Goal: Find specific page/section: Find specific page/section

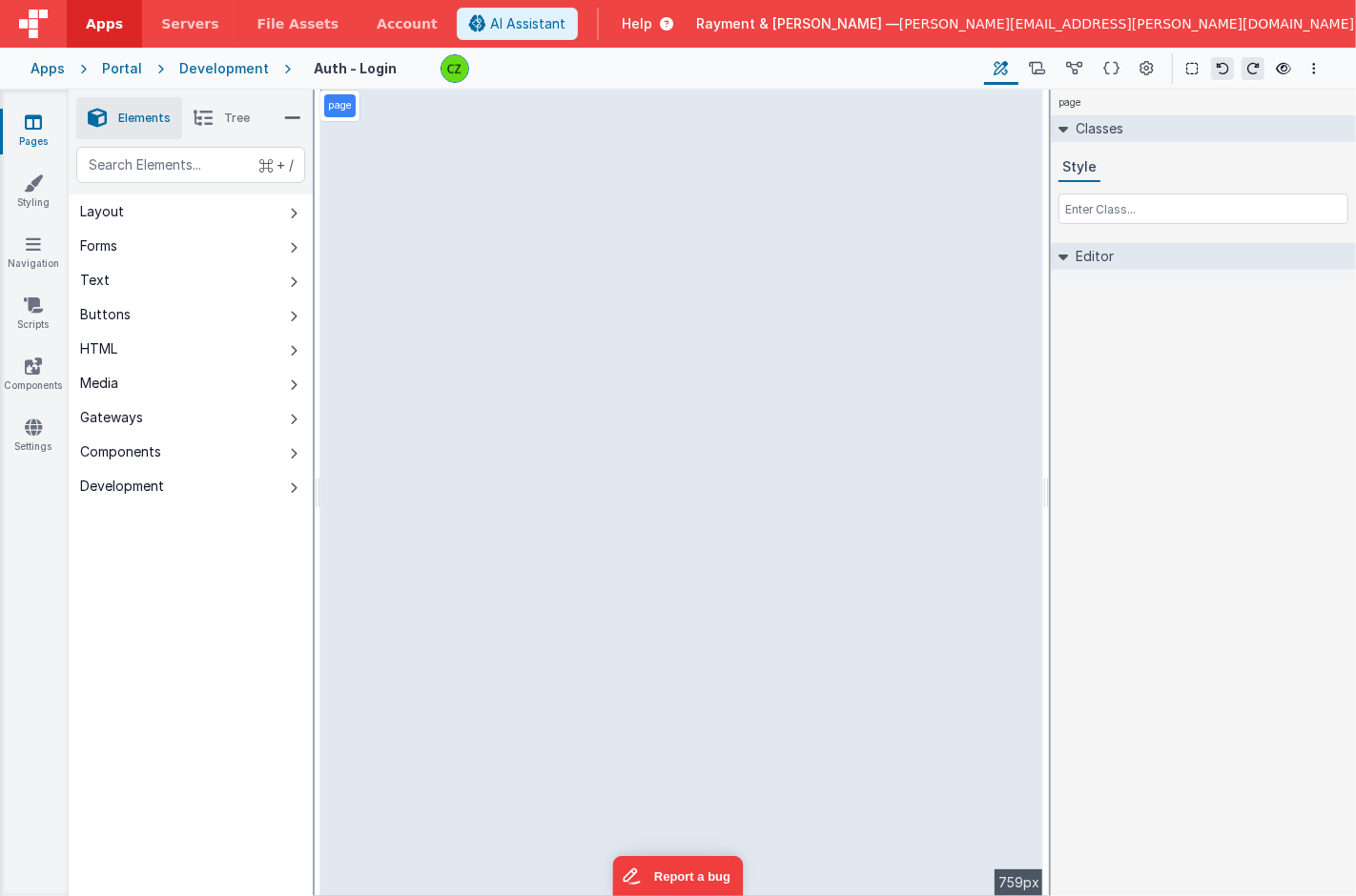
click at [115, 76] on div "Portal" at bounding box center [122, 69] width 40 height 19
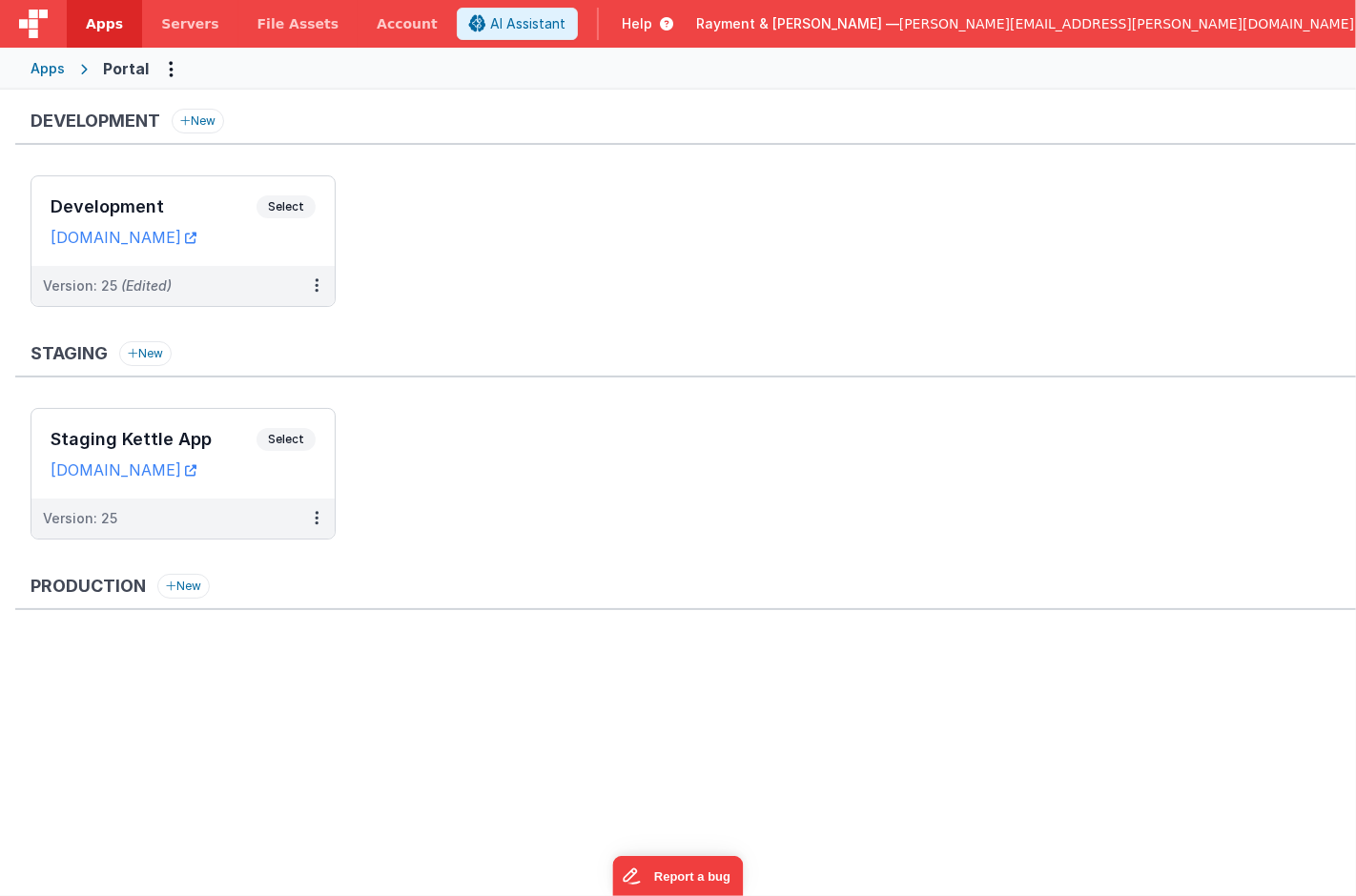
click at [382, 197] on ul "Development Select URLs [DOMAIN_NAME] Version: 25 (Edited)" at bounding box center [693, 251] width 1325 height 151
click at [424, 223] on ul "Development Select URLs [DOMAIN_NAME] Version: 25 (Edited)" at bounding box center [693, 251] width 1325 height 151
click at [195, 198] on h3 "Development" at bounding box center [153, 207] width 206 height 19
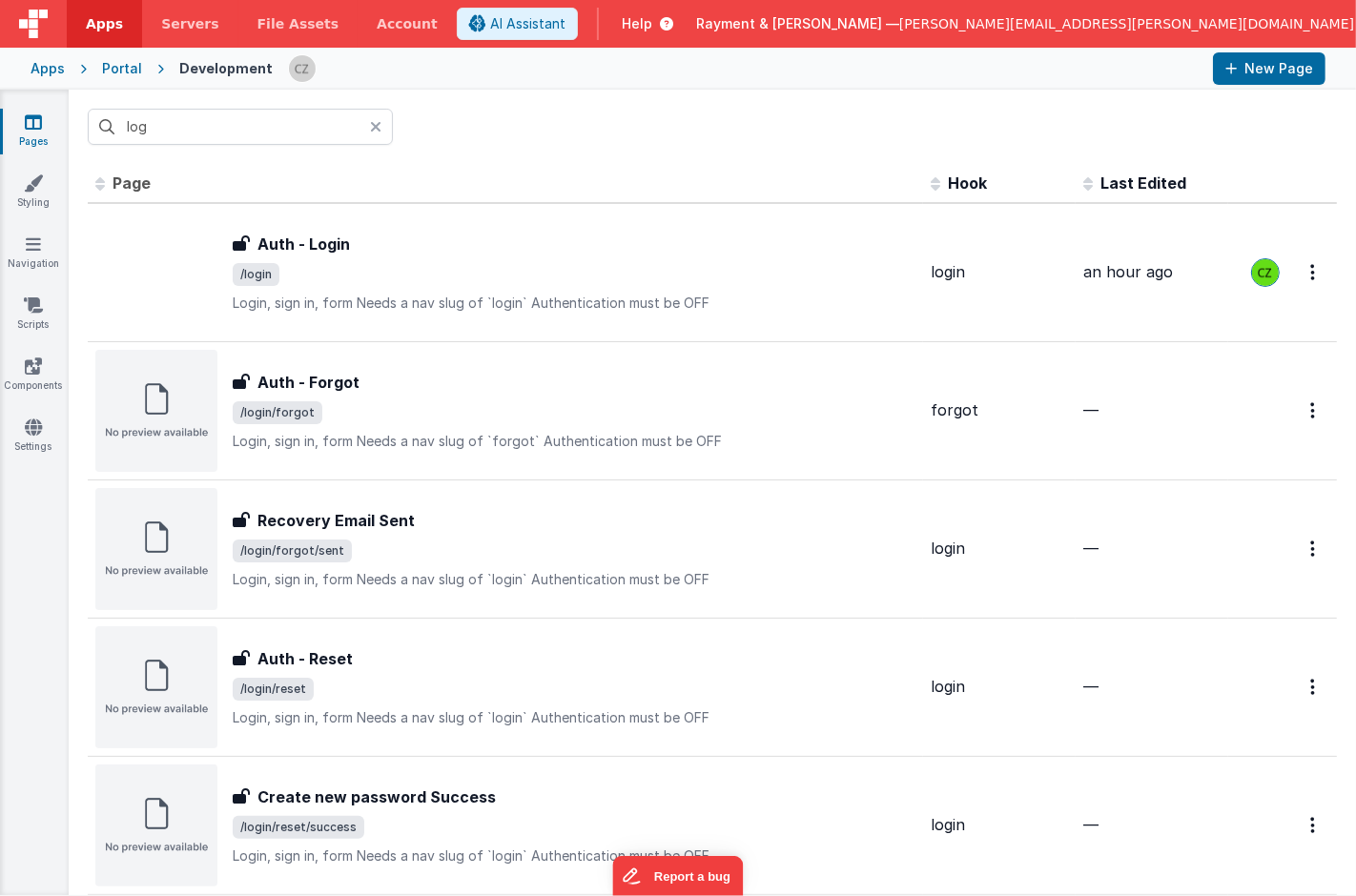
click at [28, 121] on icon at bounding box center [33, 122] width 17 height 19
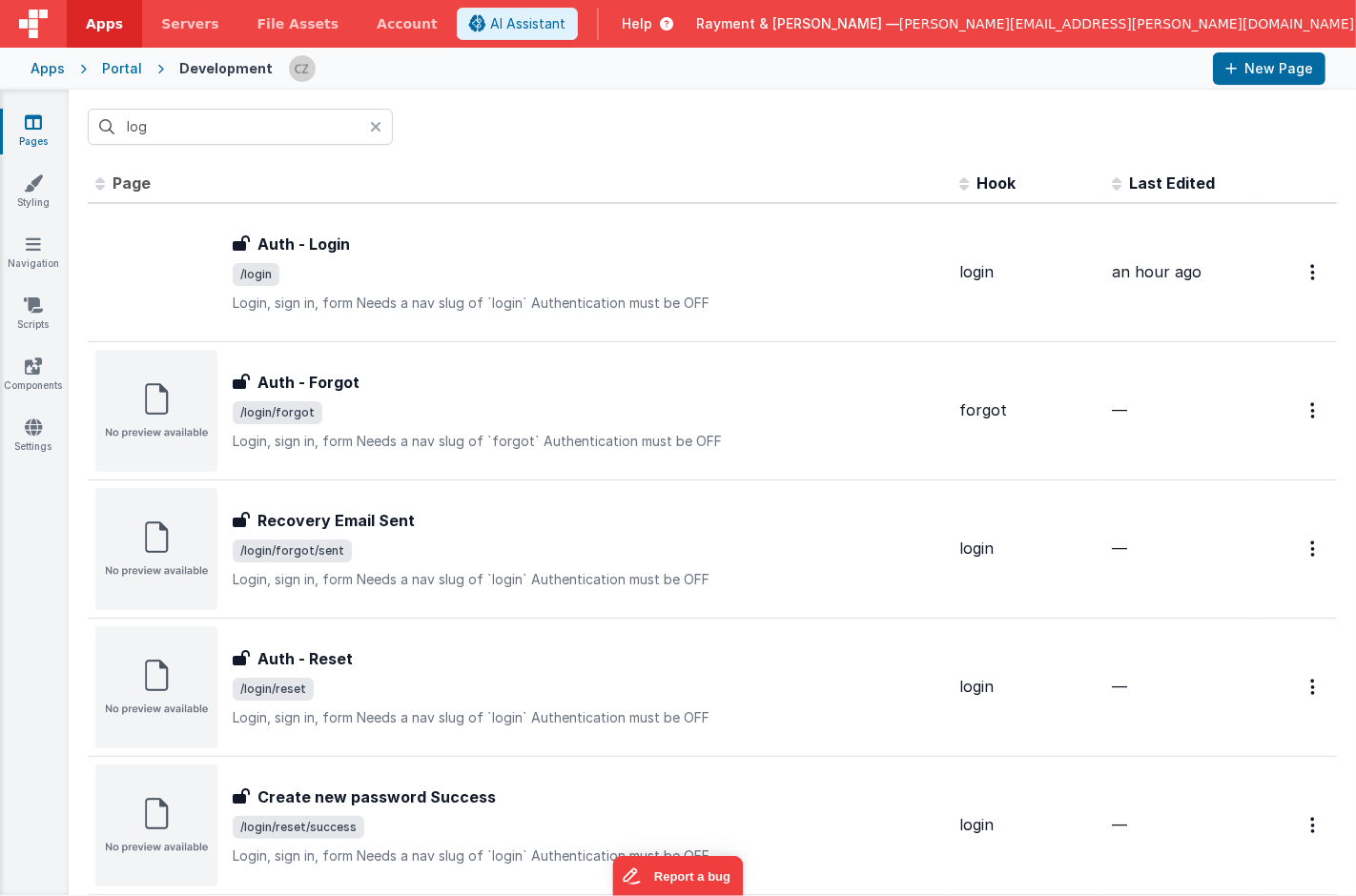
click at [378, 123] on icon at bounding box center [376, 127] width 11 height 15
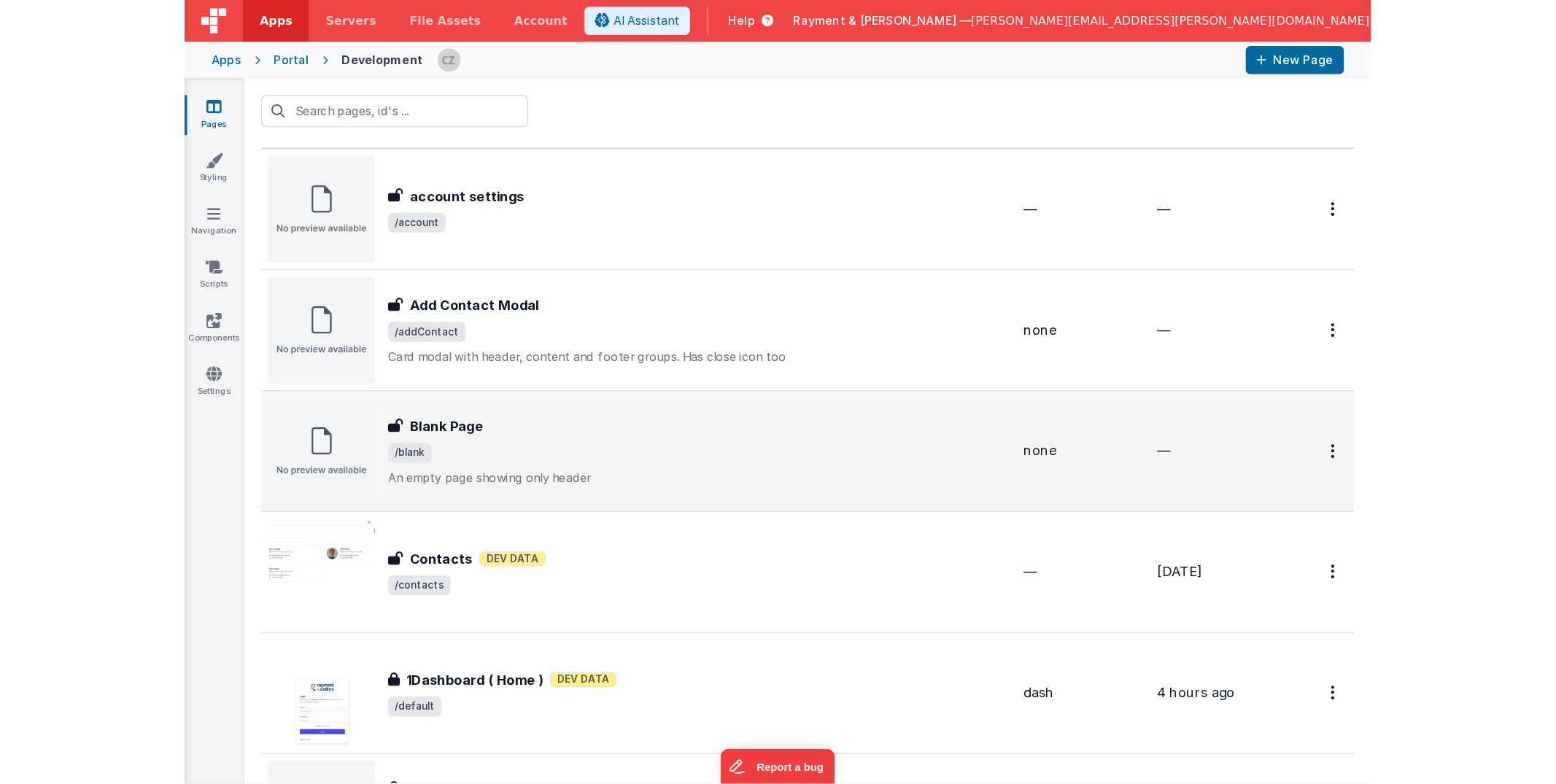
scroll to position [32, 0]
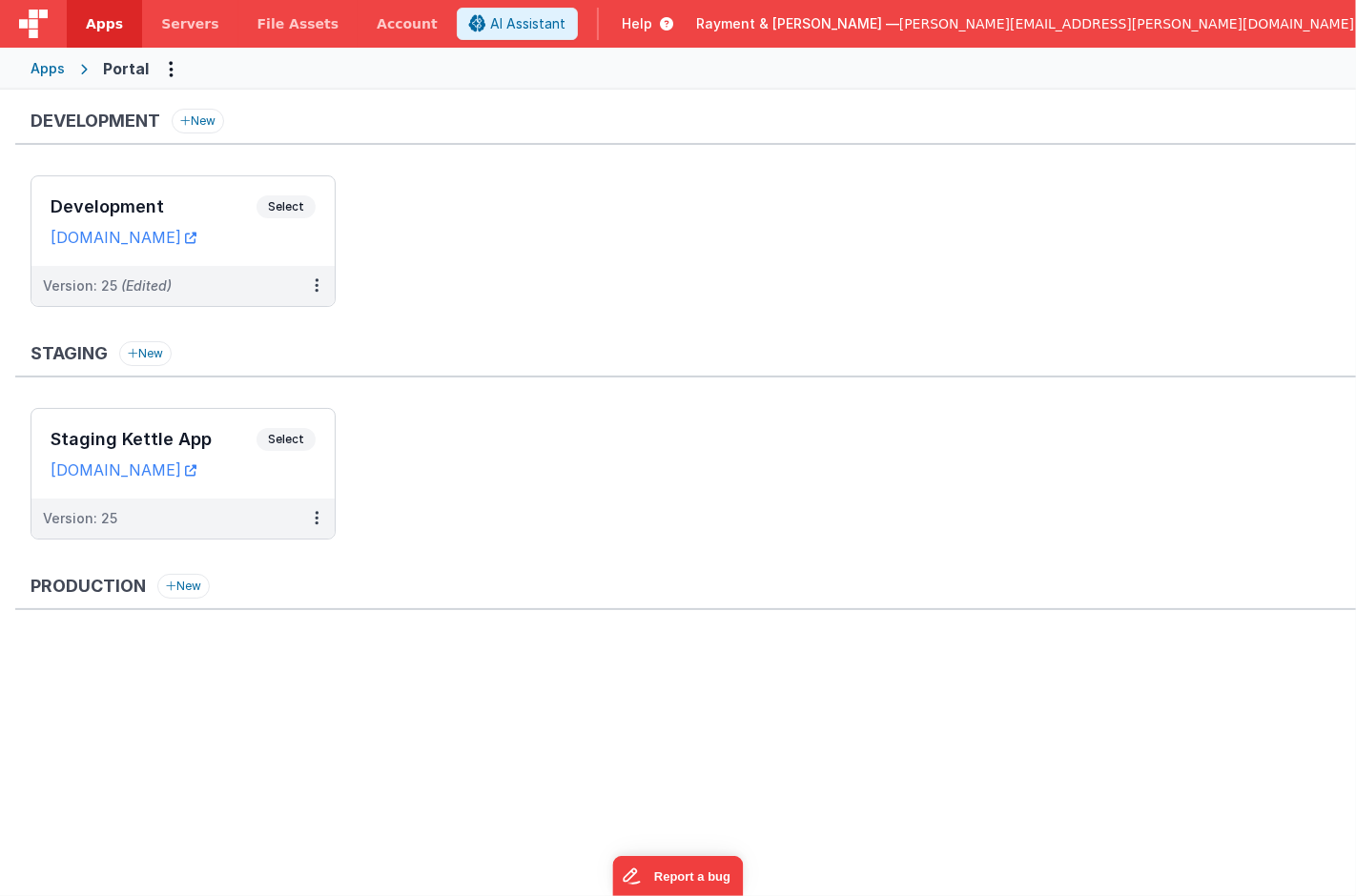
click at [537, 279] on ul "Development Select URLs [DOMAIN_NAME] Version: 25 (Edited)" at bounding box center [693, 251] width 1325 height 151
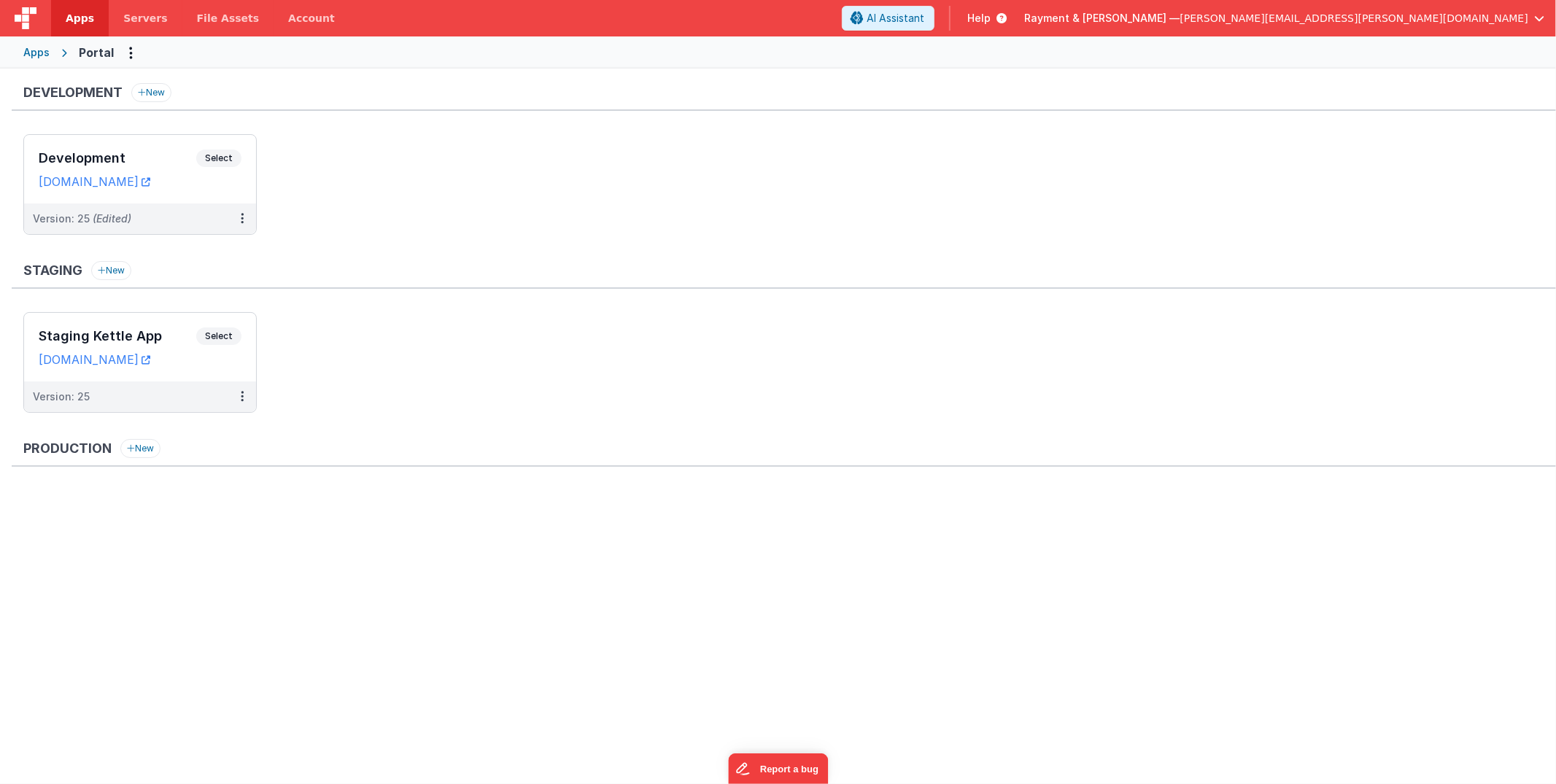
click at [354, 142] on ul "Development Select URLs [DOMAIN_NAME] Version: 25 (Edited)" at bounding box center [789, 192] width 1533 height 116
